Goal: Task Accomplishment & Management: Manage account settings

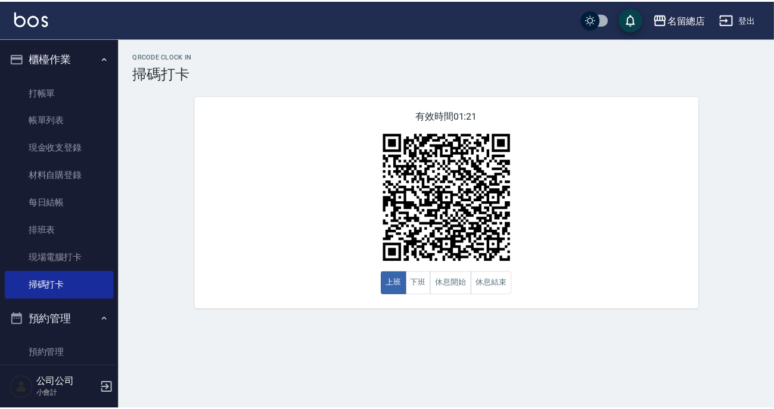
scroll to position [192, 0]
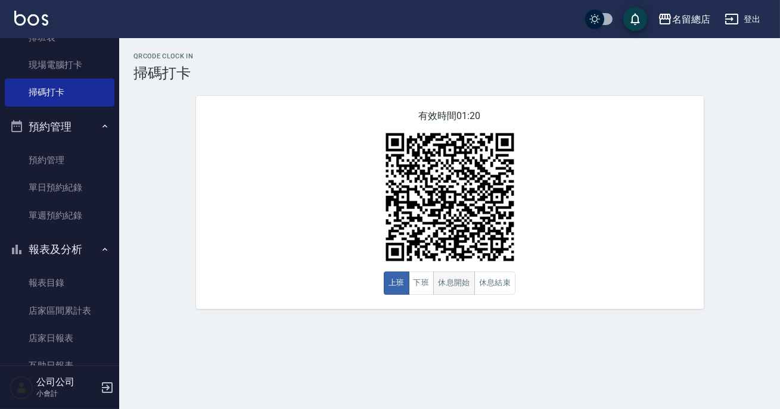
click at [451, 290] on button "休息開始" at bounding box center [454, 283] width 42 height 23
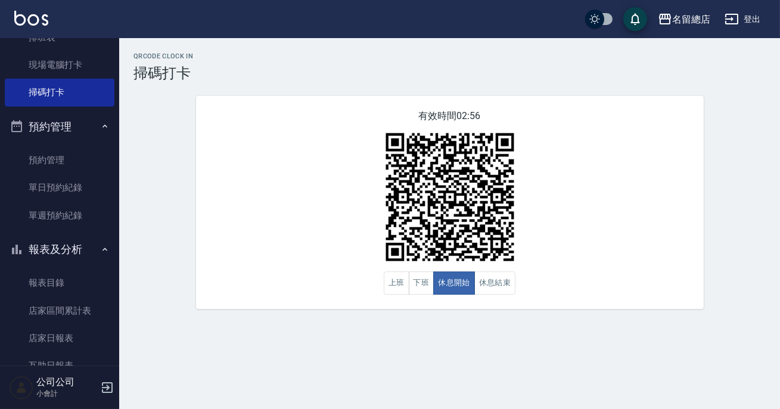
click at [545, 273] on div "有效時間 02:56 上班 下班 休息開始 休息結束" at bounding box center [449, 202] width 507 height 213
click at [499, 286] on button "休息結束" at bounding box center [495, 283] width 42 height 23
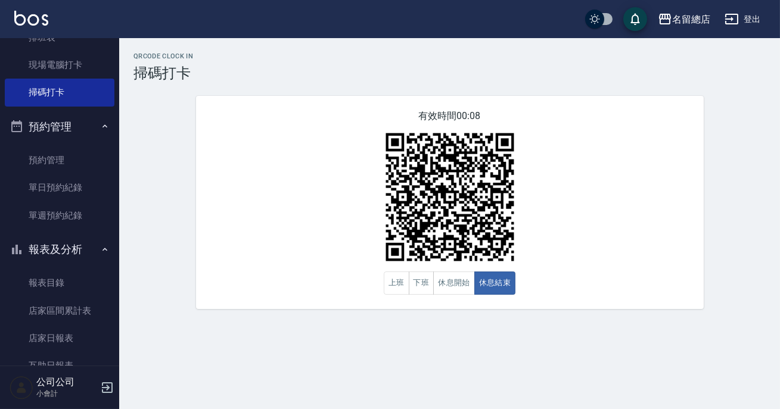
click at [537, 277] on div "有效時間 00:08 上班 下班 休息開始 休息結束" at bounding box center [449, 202] width 507 height 213
click at [404, 280] on button "上班" at bounding box center [397, 283] width 26 height 23
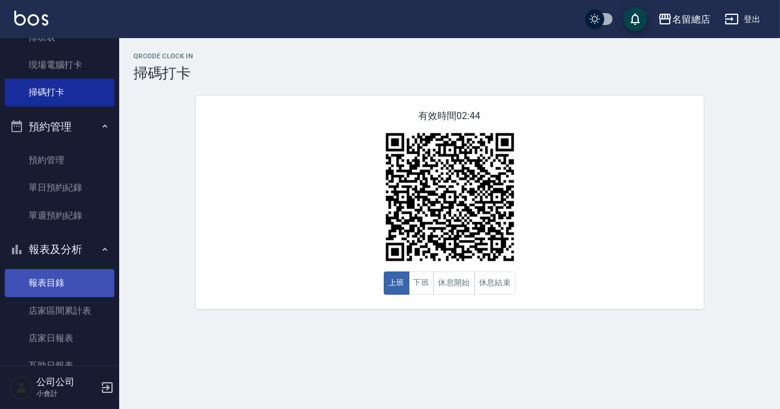
click at [77, 279] on link "報表目錄" at bounding box center [60, 282] width 110 height 27
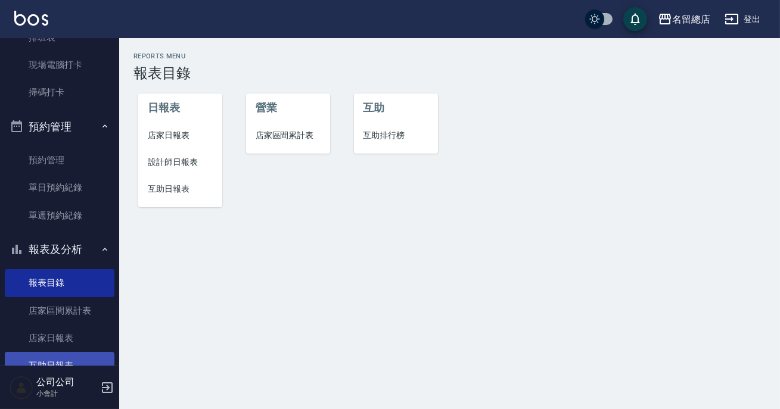
click at [61, 356] on link "互助日報表" at bounding box center [60, 365] width 110 height 27
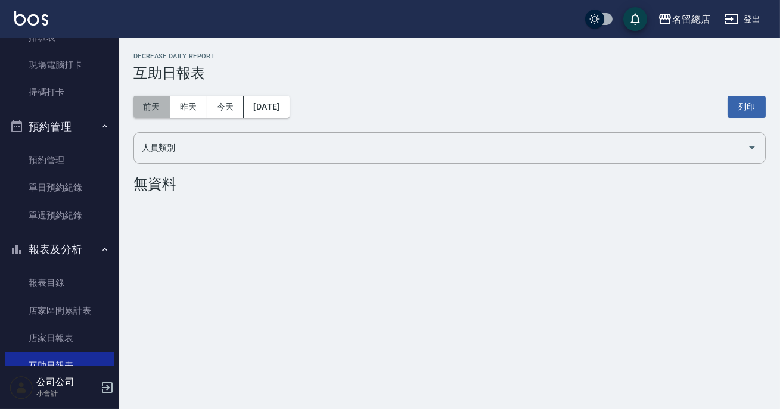
click at [157, 107] on button "前天" at bounding box center [151, 107] width 37 height 22
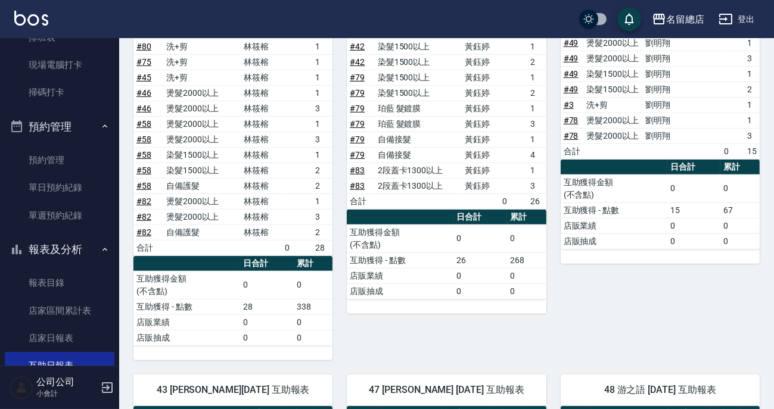
scroll to position [1245, 0]
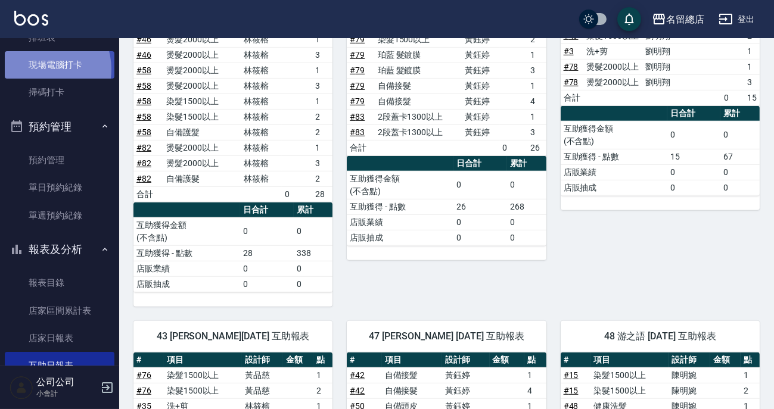
click at [42, 68] on link "現場電腦打卡" at bounding box center [60, 64] width 110 height 27
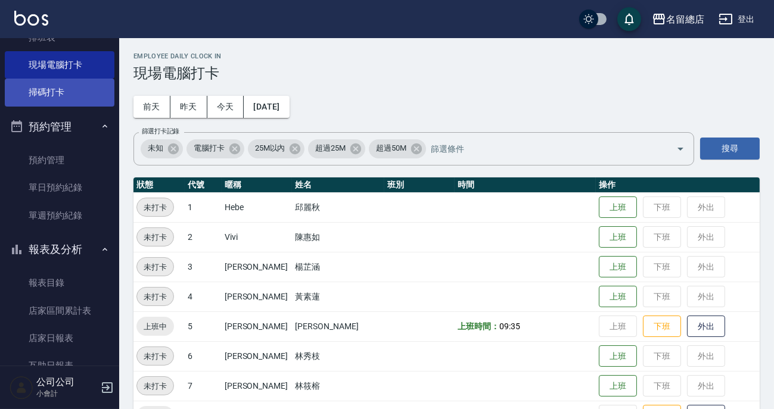
click at [34, 84] on link "掃碼打卡" at bounding box center [60, 92] width 110 height 27
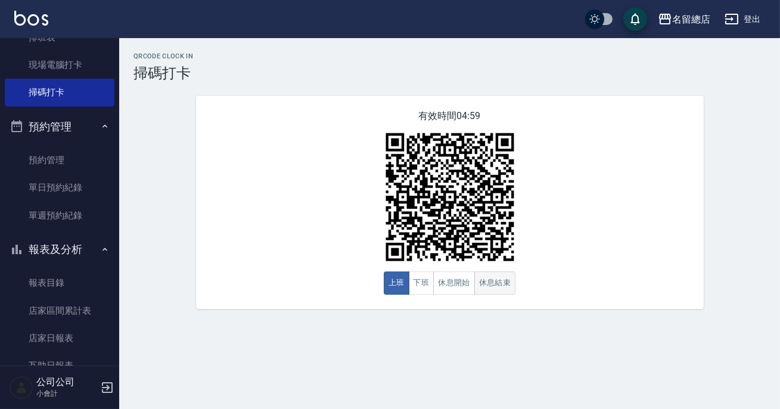
click at [506, 291] on button "休息結束" at bounding box center [495, 283] width 42 height 23
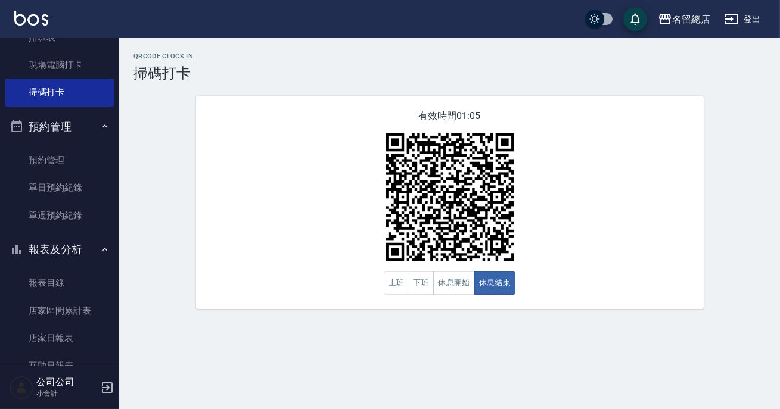
drag, startPoint x: 500, startPoint y: 304, endPoint x: 513, endPoint y: 304, distance: 13.1
click at [513, 304] on div "有效時間 01:05 上班 下班 休息開始 休息結束" at bounding box center [449, 202] width 507 height 213
click at [465, 283] on button "休息開始" at bounding box center [454, 283] width 42 height 23
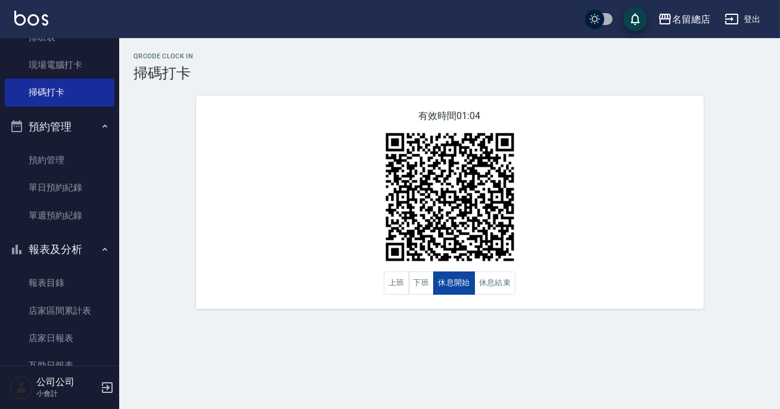
click at [465, 283] on button "休息開始" at bounding box center [454, 283] width 42 height 23
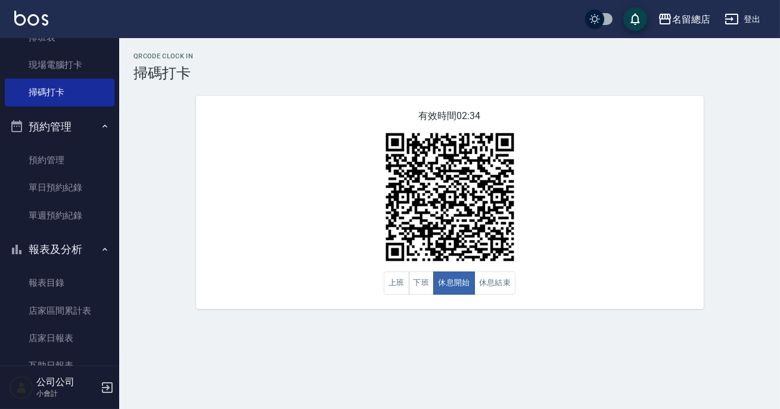
click at [771, 296] on div "QRcode Clock In 掃碼打卡 有效時間 02:34 上班 下班 休息開始 休息結束" at bounding box center [449, 180] width 660 height 257
drag, startPoint x: 484, startPoint y: 279, endPoint x: 481, endPoint y: 273, distance: 7.2
click at [484, 280] on button "休息結束" at bounding box center [495, 283] width 42 height 23
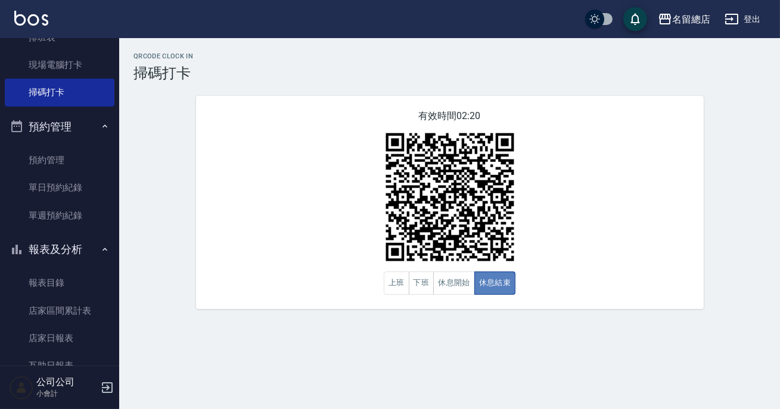
click at [500, 286] on button "休息結束" at bounding box center [495, 283] width 42 height 23
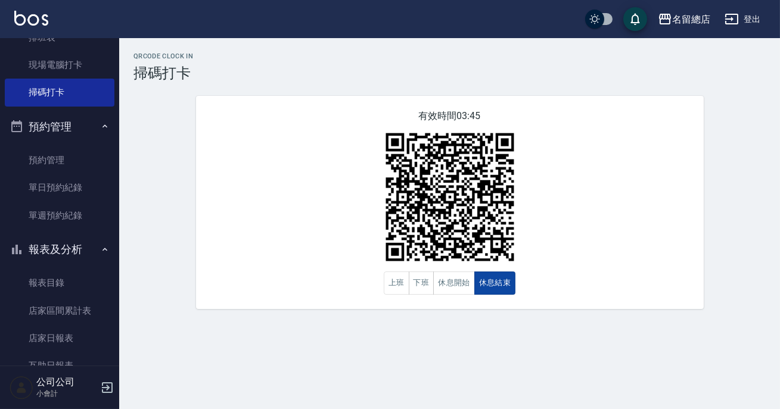
click at [498, 283] on button "休息結束" at bounding box center [495, 283] width 42 height 23
click at [458, 289] on button "休息開始" at bounding box center [454, 283] width 42 height 23
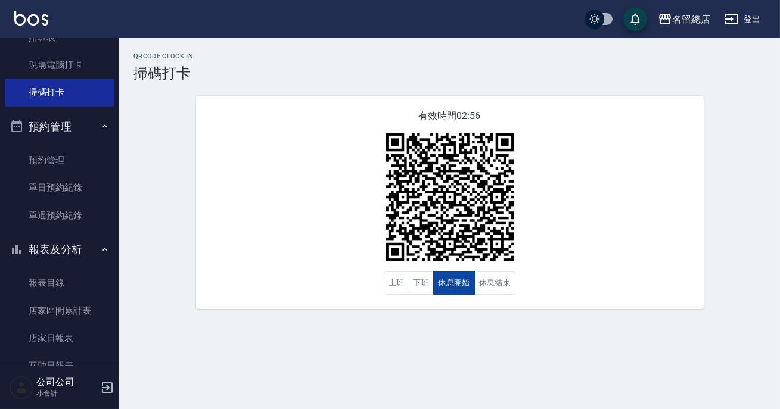
click at [458, 289] on button "休息開始" at bounding box center [454, 283] width 42 height 23
click at [477, 294] on button "休息結束" at bounding box center [495, 283] width 42 height 23
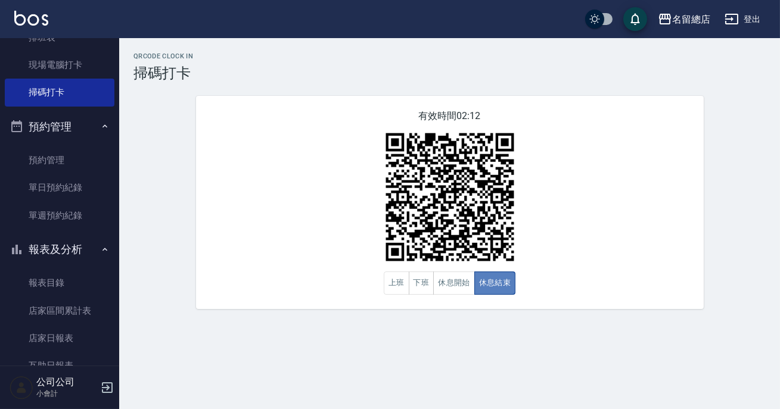
click at [478, 294] on button "休息結束" at bounding box center [495, 283] width 42 height 23
click at [467, 286] on button "休息開始" at bounding box center [454, 283] width 42 height 23
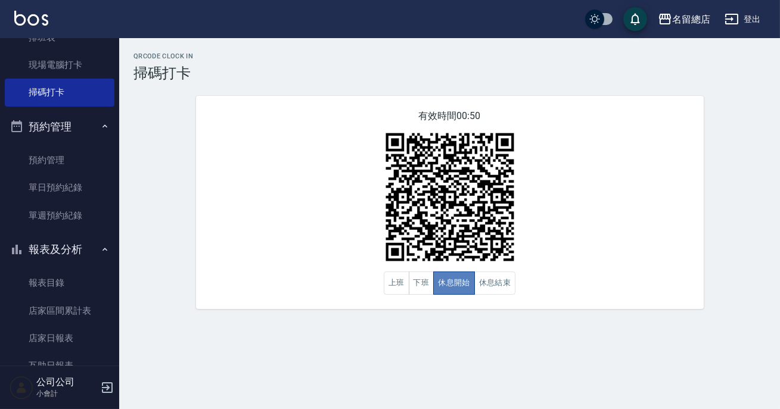
click at [467, 286] on button "休息開始" at bounding box center [454, 283] width 42 height 23
click at [478, 289] on button "休息結束" at bounding box center [495, 283] width 42 height 23
